Goal: Information Seeking & Learning: Learn about a topic

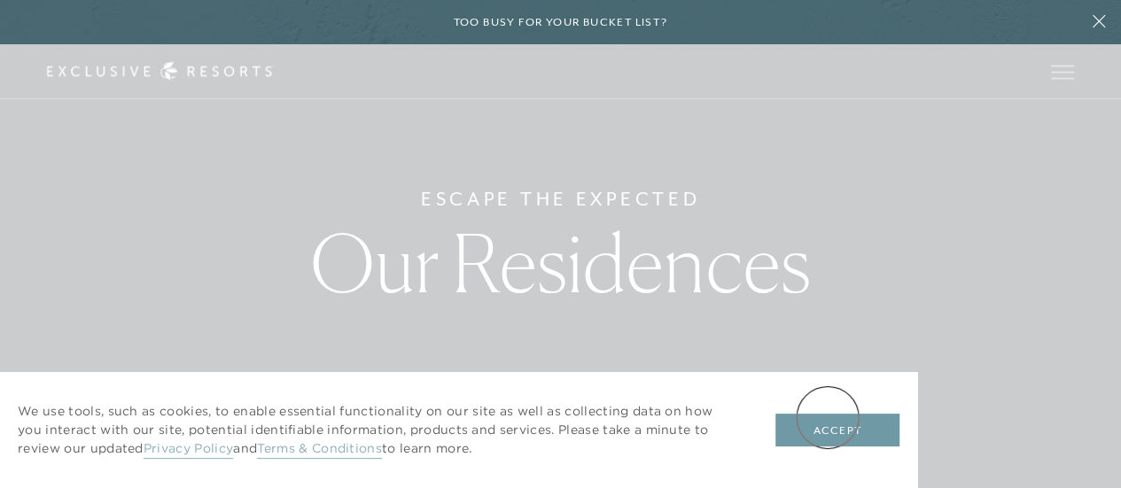
click at [827, 417] on button "Accept" at bounding box center [837, 431] width 124 height 34
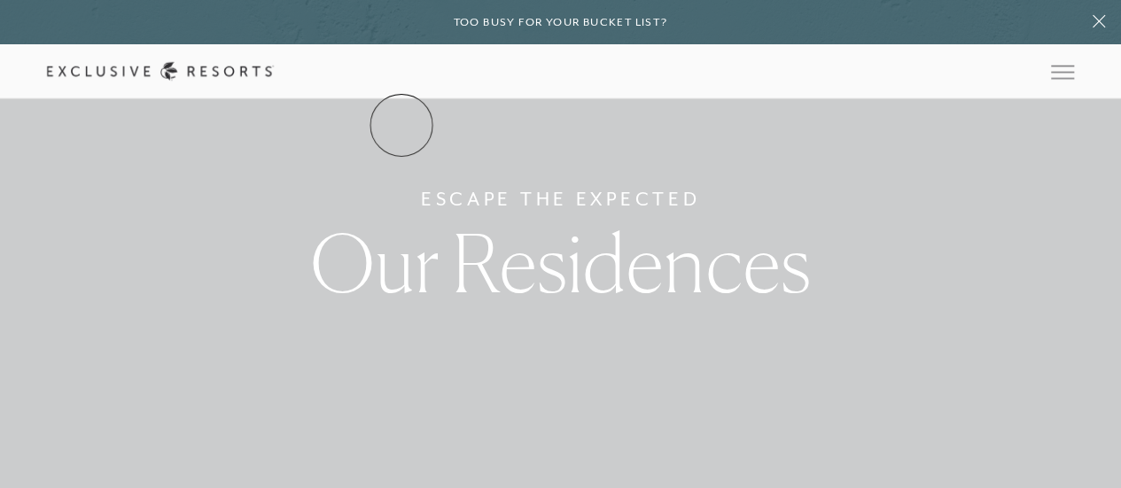
click at [0, 0] on link "The Collection" at bounding box center [0, 0] width 0 height 0
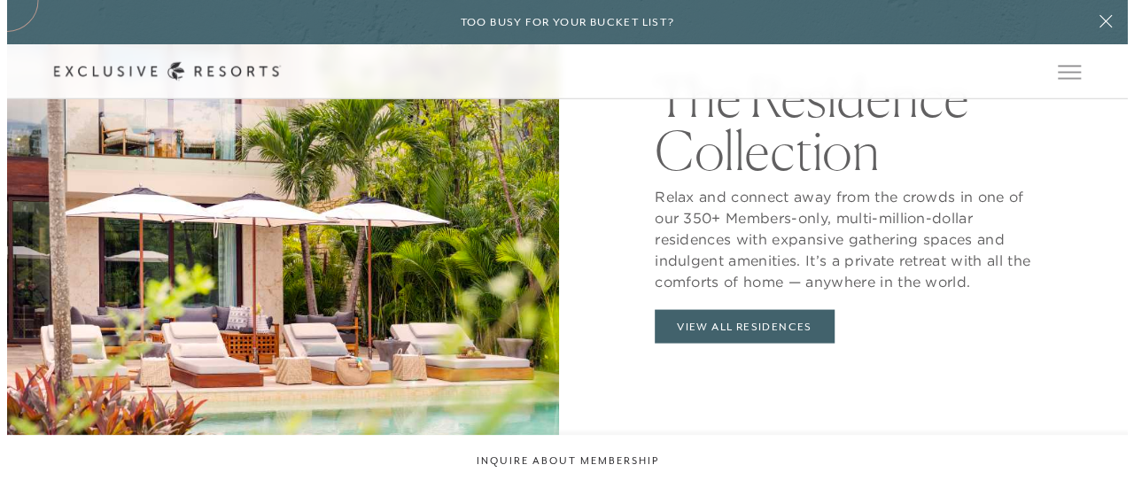
scroll to position [1665, 0]
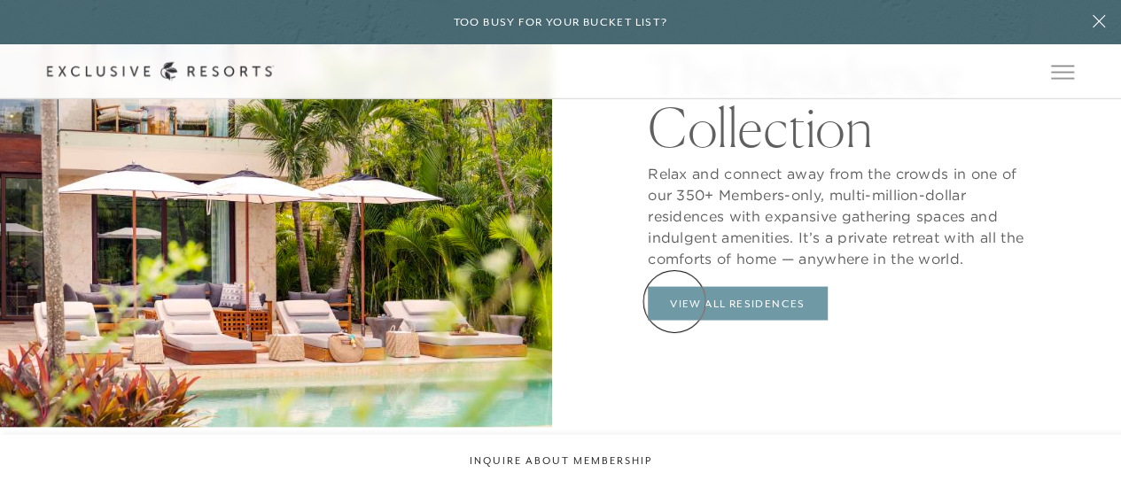
click at [674, 301] on link "View All Residences" at bounding box center [738, 303] width 180 height 34
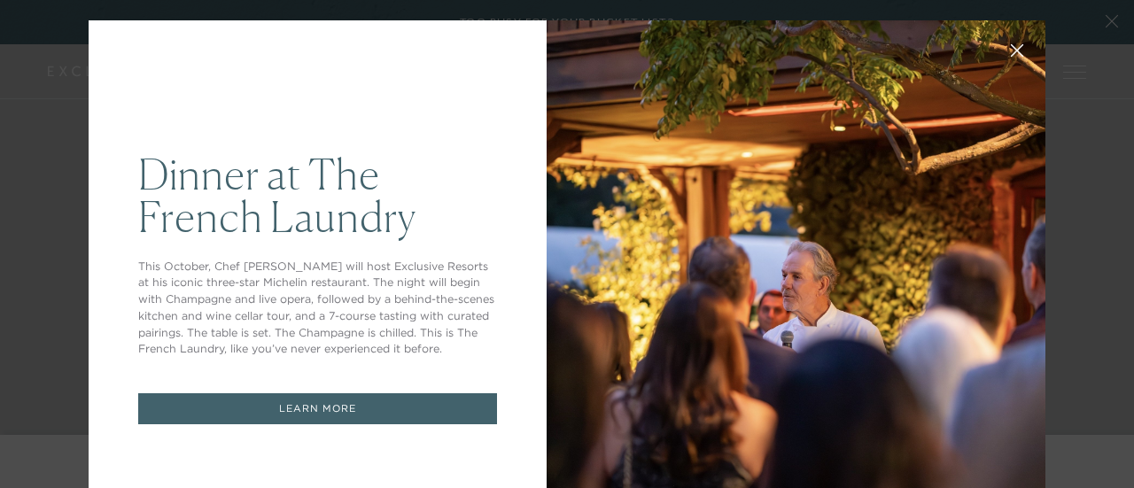
click at [1011, 46] on icon at bounding box center [1017, 50] width 13 height 13
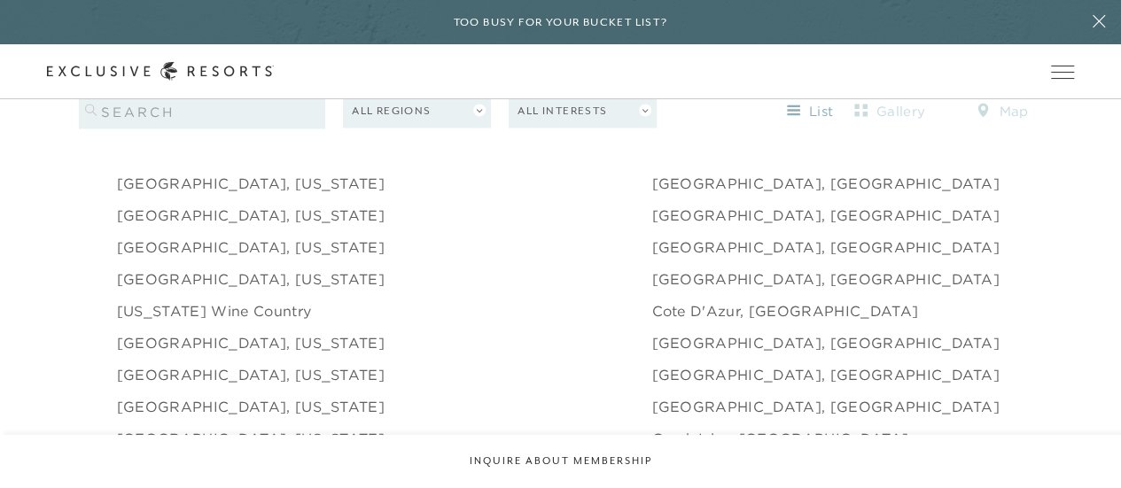
scroll to position [1665, 0]
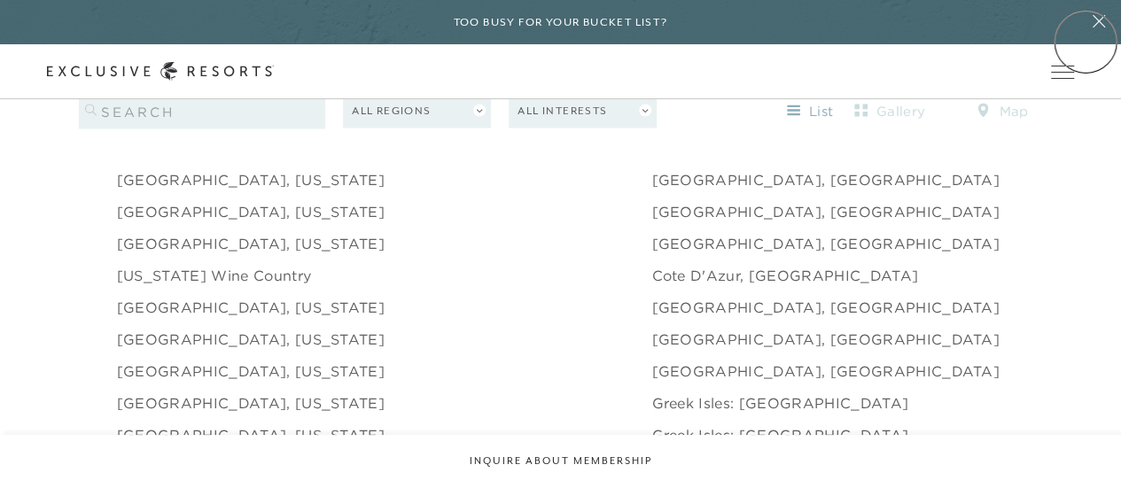
click at [1085, 42] on button at bounding box center [1098, 22] width 44 height 44
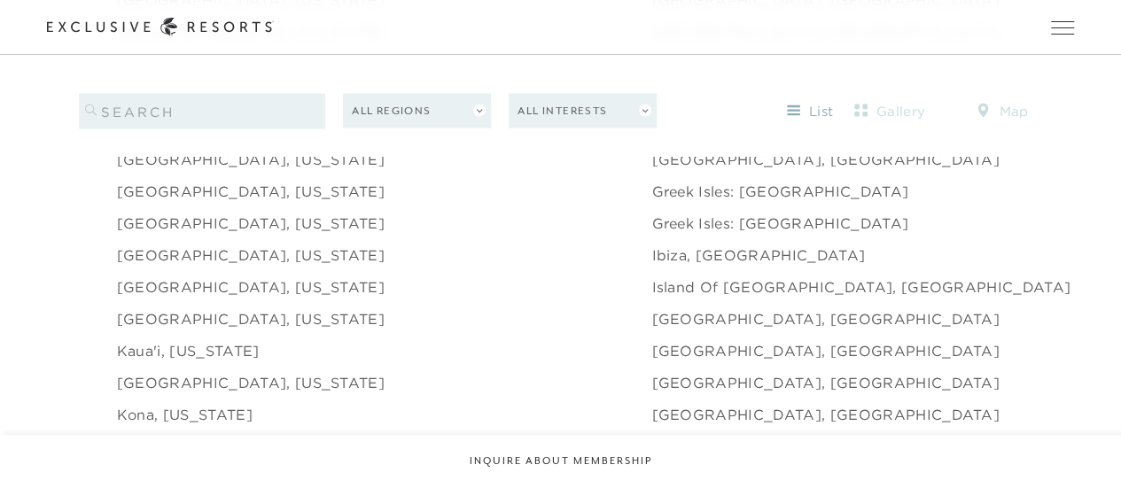
scroll to position [1878, 0]
click at [211, 275] on link "[GEOGRAPHIC_DATA], [US_STATE]" at bounding box center [251, 285] width 268 height 21
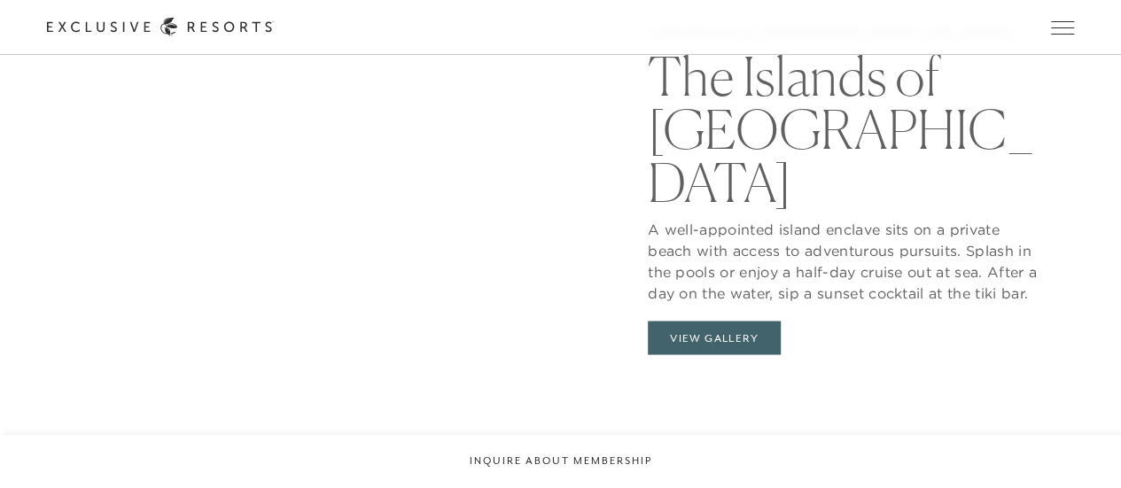
scroll to position [1488, 0]
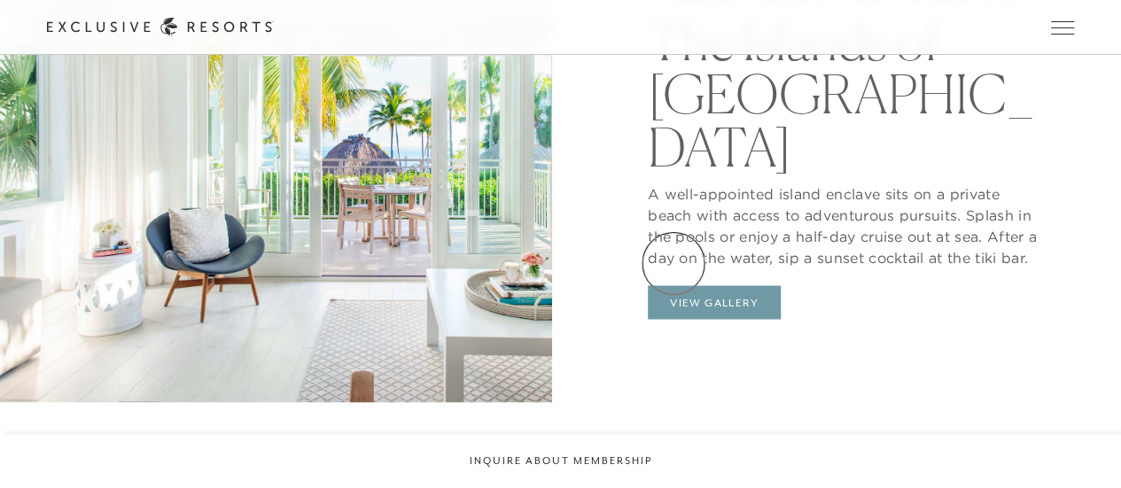
click at [673, 285] on button "View Gallery" at bounding box center [714, 302] width 133 height 34
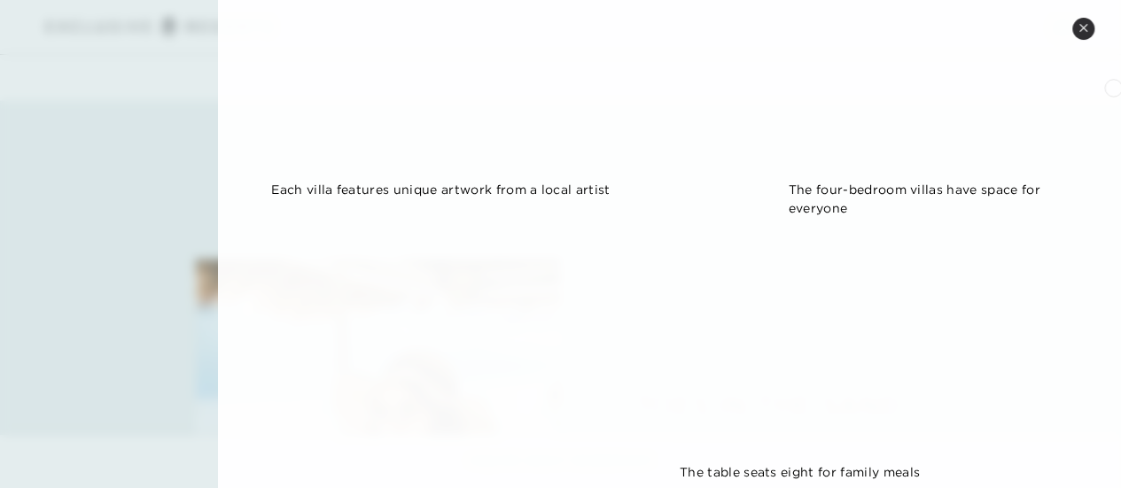
scroll to position [1403, 0]
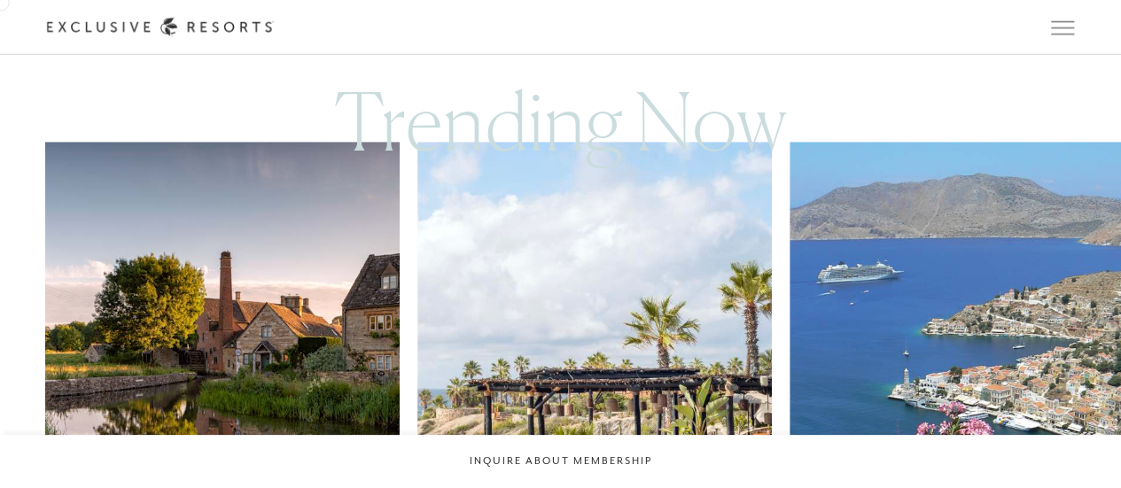
scroll to position [744, 0]
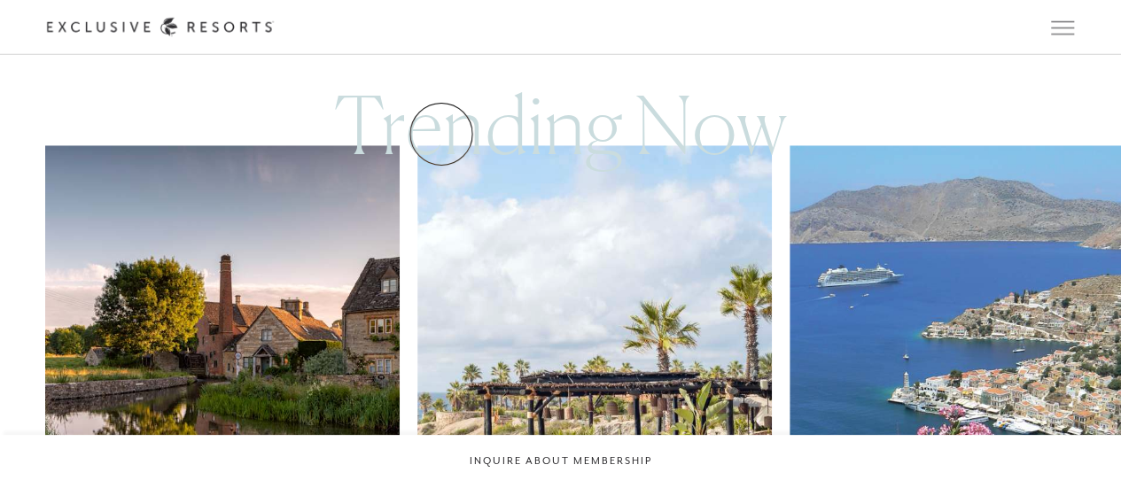
click at [0, 0] on link "Residence Collection" at bounding box center [0, 0] width 0 height 0
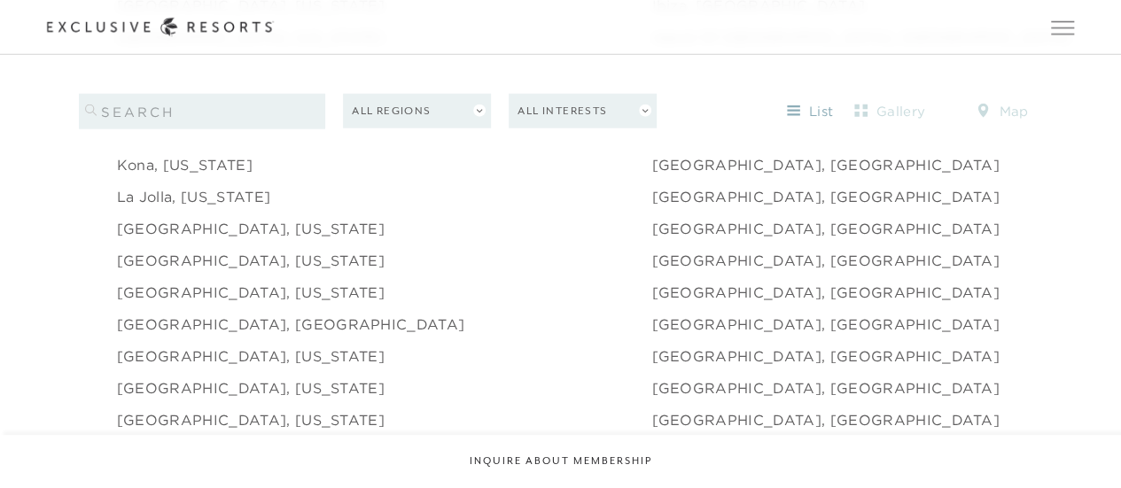
scroll to position [2161, 0]
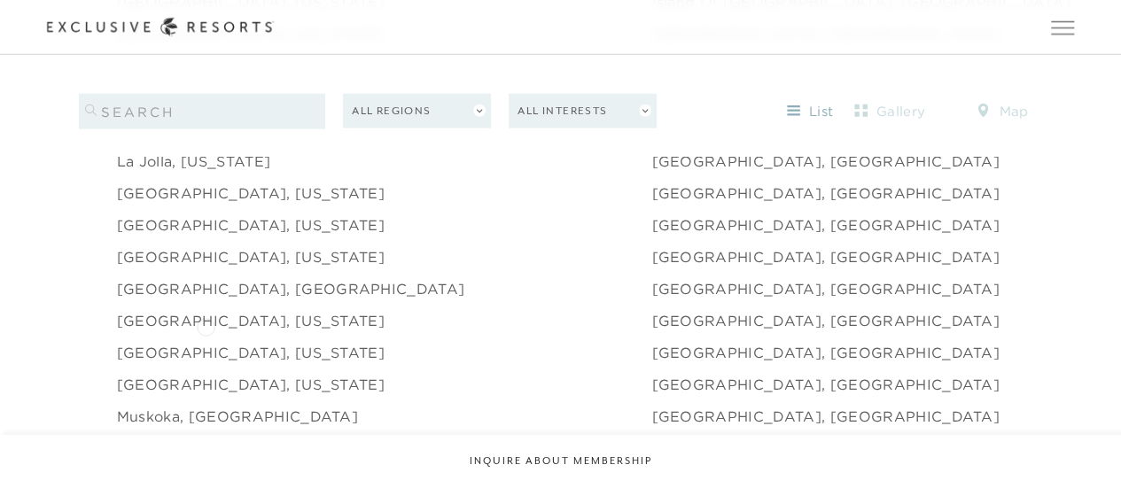
click at [206, 342] on link "[GEOGRAPHIC_DATA], [US_STATE]" at bounding box center [251, 352] width 268 height 21
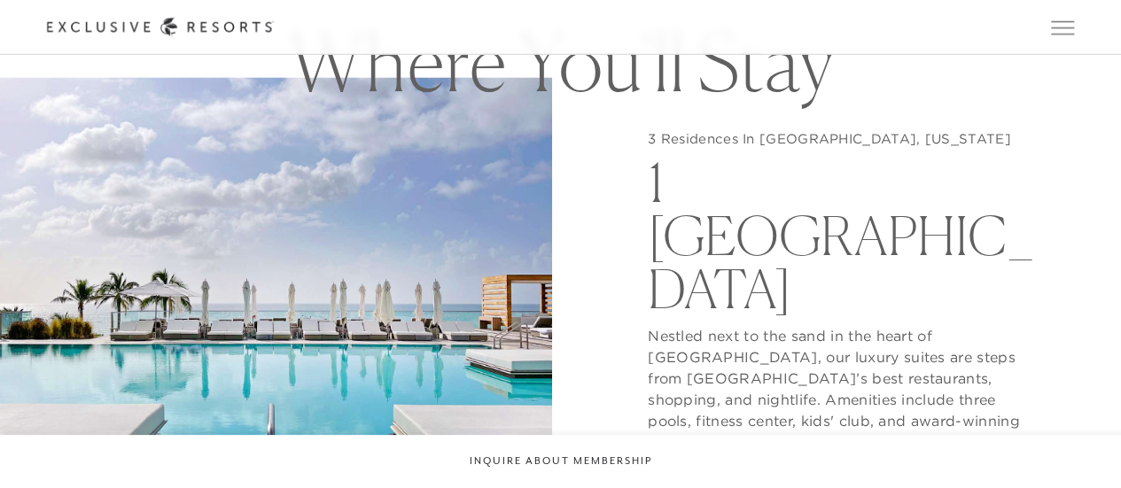
scroll to position [1382, 0]
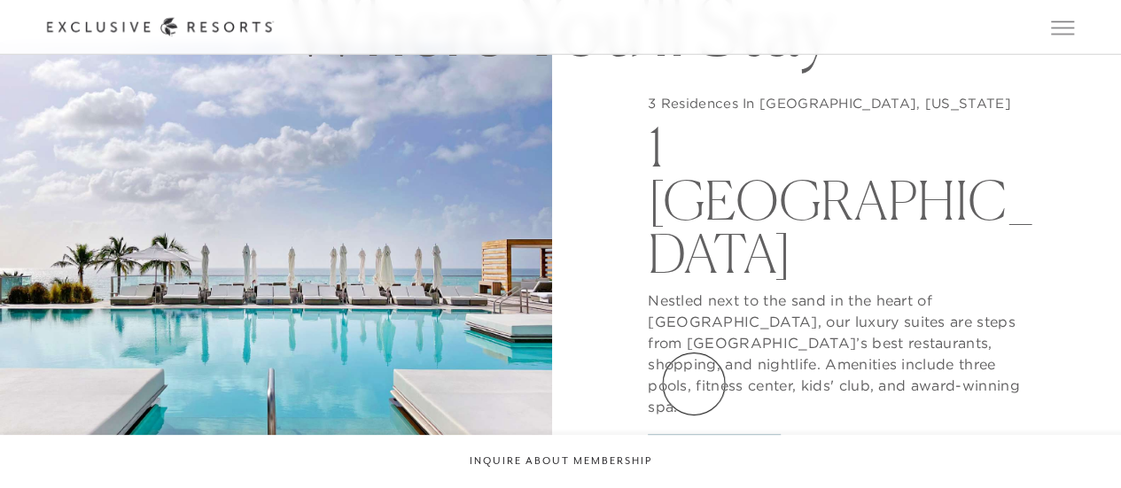
click at [694, 434] on button "View Gallery" at bounding box center [714, 451] width 133 height 34
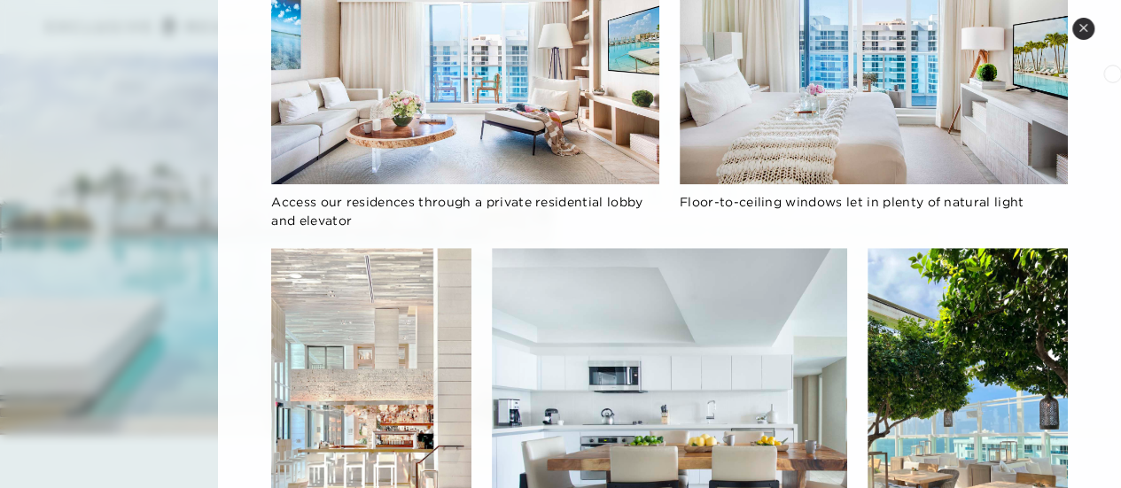
scroll to position [554, 0]
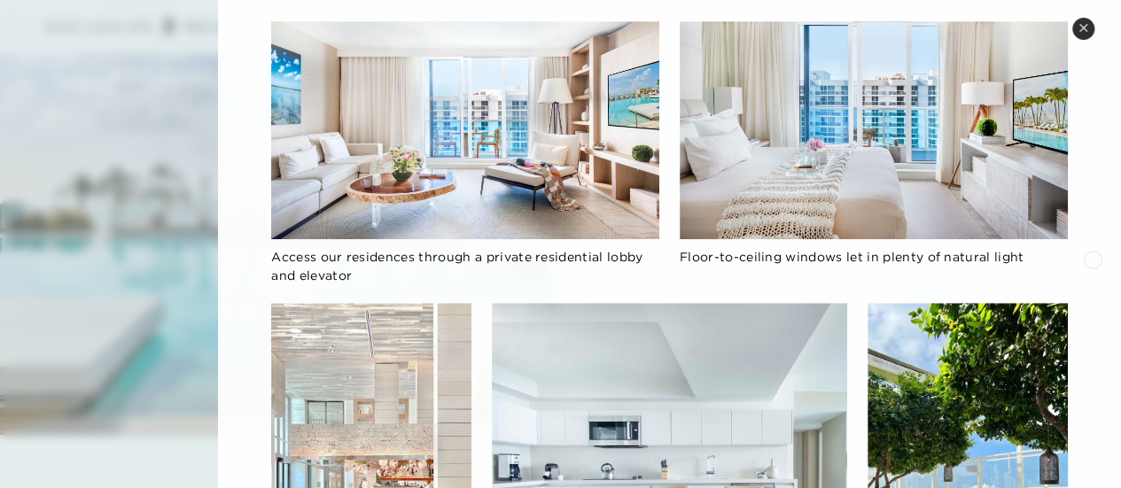
drag, startPoint x: 1095, startPoint y: 244, endPoint x: 1091, endPoint y: 263, distance: 19.8
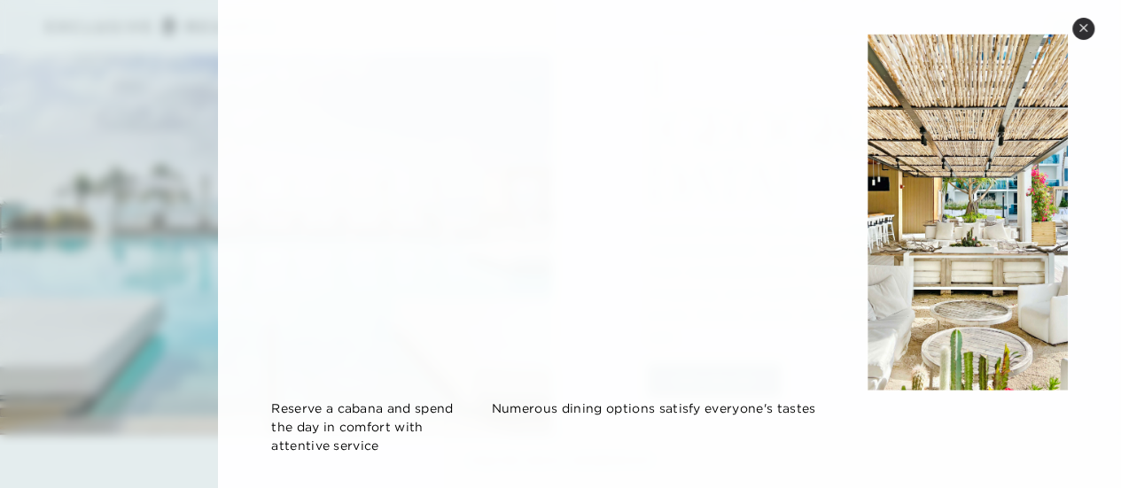
scroll to position [1861, 0]
